Goal: Transaction & Acquisition: Purchase product/service

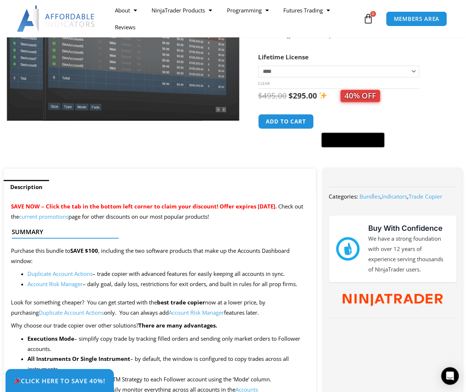
scroll to position [110, 0]
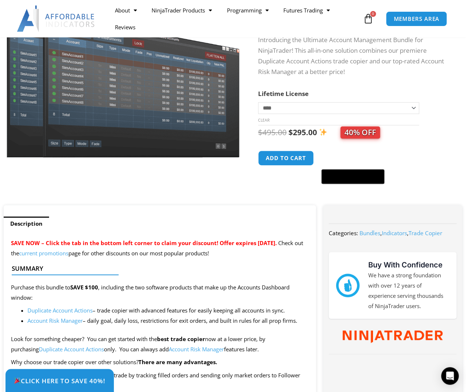
click at [86, 312] on link "Duplicate Account Actions" at bounding box center [59, 310] width 65 height 7
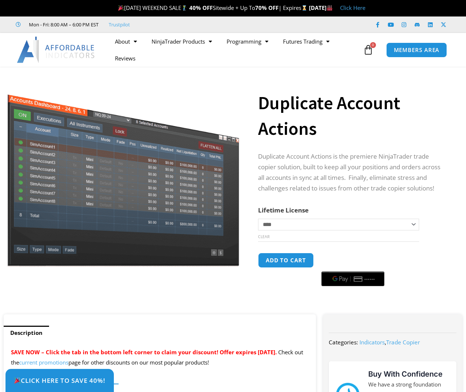
click at [414, 224] on td "**********" at bounding box center [338, 229] width 161 height 23
